Goal: Use online tool/utility: Use online tool/utility

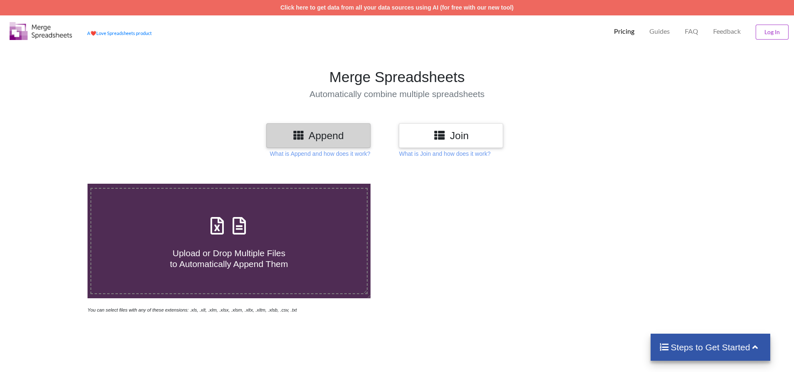
click at [294, 241] on h4 "Upload or Drop Multiple Files to Automatically Append Them" at bounding box center [229, 254] width 276 height 32
click at [57, 184] on input "Upload or Drop Multiple Files to Automatically Append Them" at bounding box center [57, 184] width 0 height 0
type input "C:\fakepath\5890.xls"
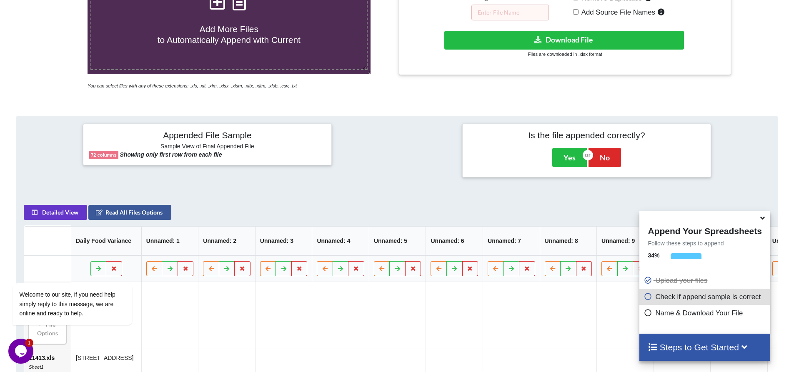
scroll to position [298, 0]
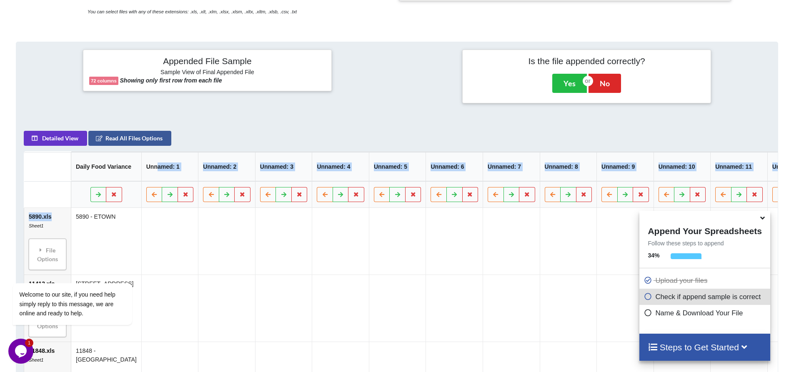
drag, startPoint x: 56, startPoint y: 225, endPoint x: 134, endPoint y: 160, distance: 101.3
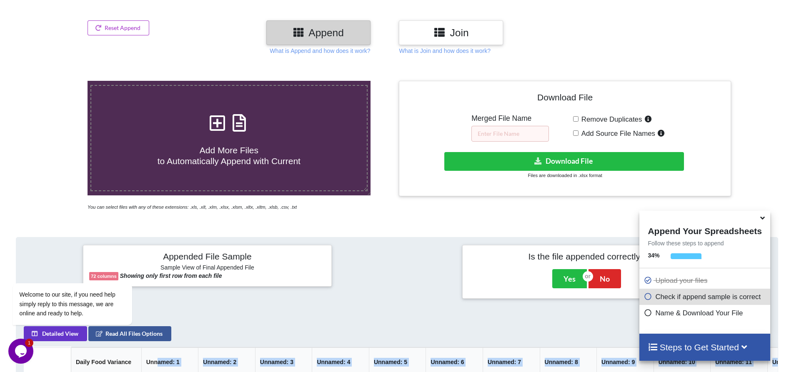
scroll to position [90, 0]
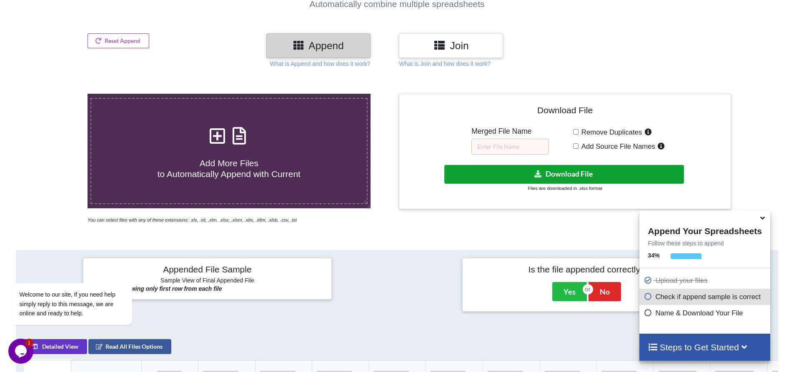
click at [623, 172] on button "Download File" at bounding box center [564, 174] width 240 height 19
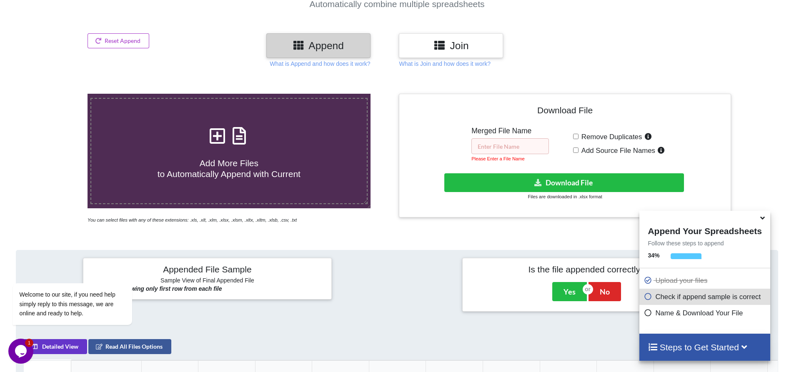
click at [516, 149] on input "text" at bounding box center [510, 146] width 78 height 16
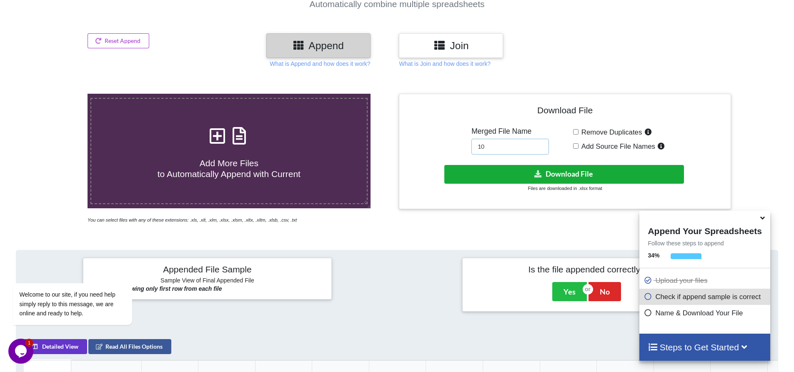
type input "10"
click at [573, 178] on button "Download File" at bounding box center [564, 174] width 240 height 19
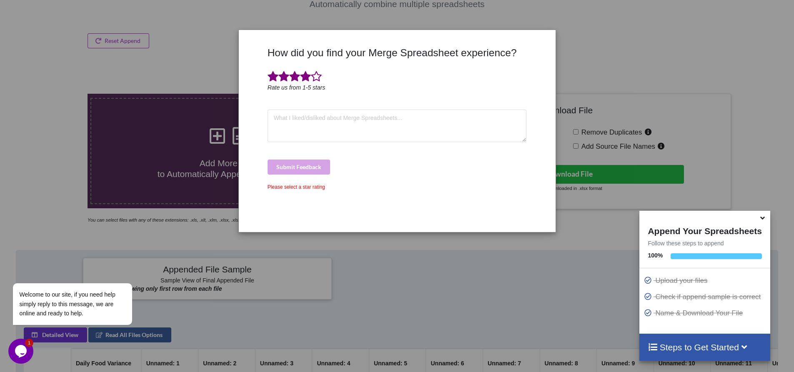
click at [307, 81] on span at bounding box center [305, 77] width 11 height 12
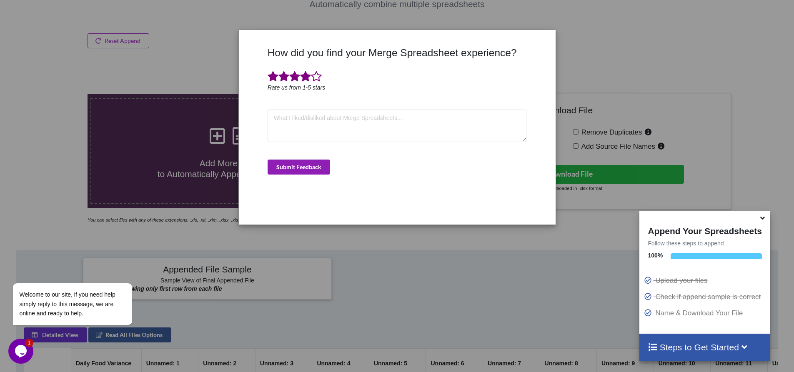
click at [321, 168] on button "Submit Feedback" at bounding box center [299, 167] width 63 height 15
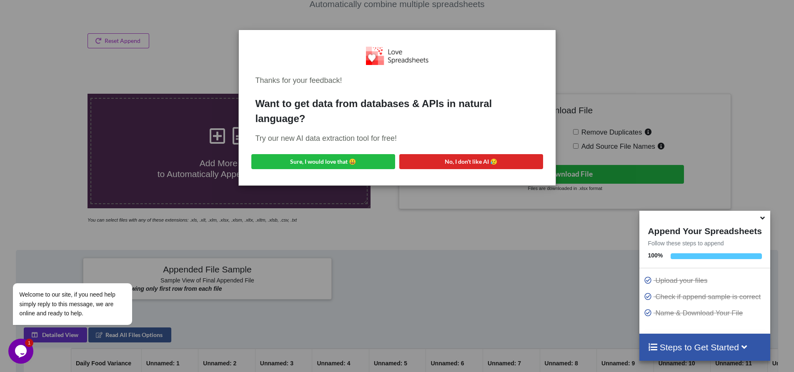
click at [511, 70] on div "Thanks for your feedback! Want to get data from databases & APIs in natural lan…" at bounding box center [397, 108] width 303 height 142
click at [756, 68] on div "Thanks for your feedback! Want to get data from databases & APIs in natural lan…" at bounding box center [397, 186] width 794 height 372
click at [528, 229] on div "Thanks for your feedback! Want to get data from databases & APIs in natural lan…" at bounding box center [397, 186] width 794 height 372
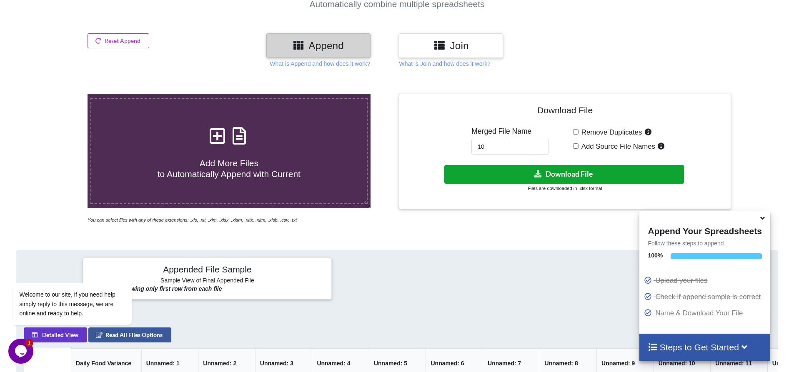
click at [512, 178] on button "Download File" at bounding box center [564, 174] width 240 height 19
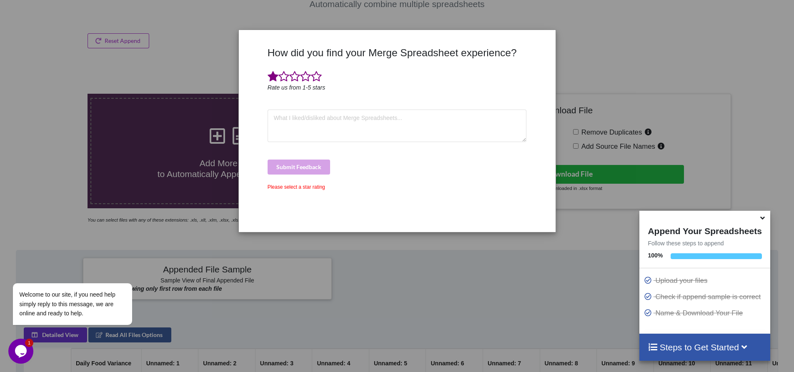
click at [274, 77] on span at bounding box center [273, 77] width 11 height 12
